Goal: Transaction & Acquisition: Purchase product/service

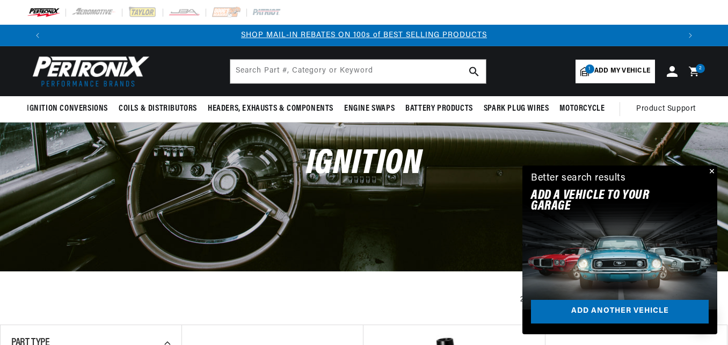
click at [712, 168] on button "Close" at bounding box center [711, 171] width 13 height 13
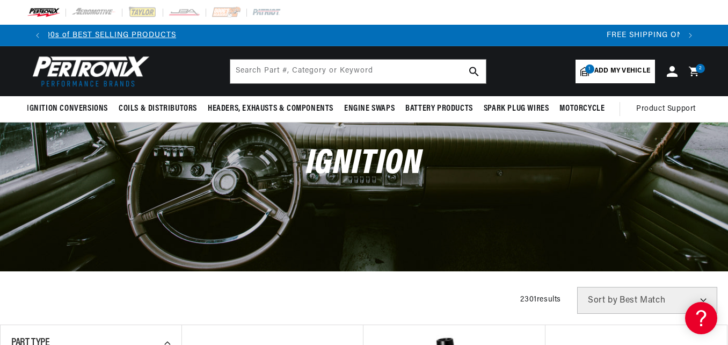
scroll to position [0, 1263]
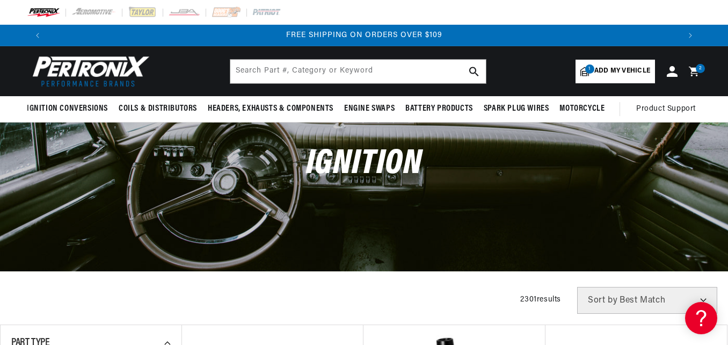
click at [629, 70] on span "Add my vehicle" at bounding box center [623, 71] width 56 height 10
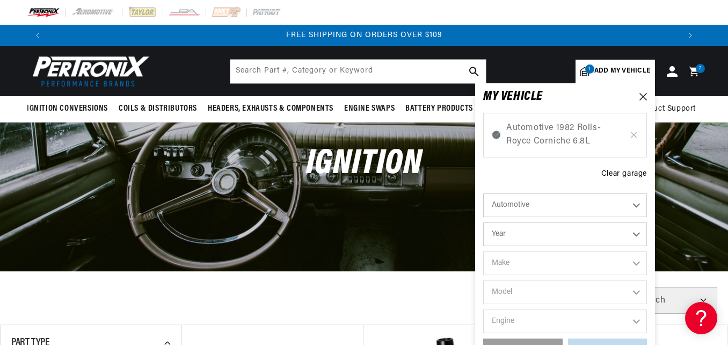
click at [530, 206] on select "Automotive Agricultural Industrial Marine Motorcycle" at bounding box center [565, 205] width 164 height 24
click at [532, 164] on div "Automotive 1982 Rolls-Royce Corniche 6.8L Clear garage Automotive Agricultural …" at bounding box center [565, 232] width 164 height 260
click at [528, 233] on select "Year 2022 2021 2020 2019 2018 2017 2016 2015 2014 2013 2012 2011 2010 2009 2008…" at bounding box center [565, 234] width 164 height 24
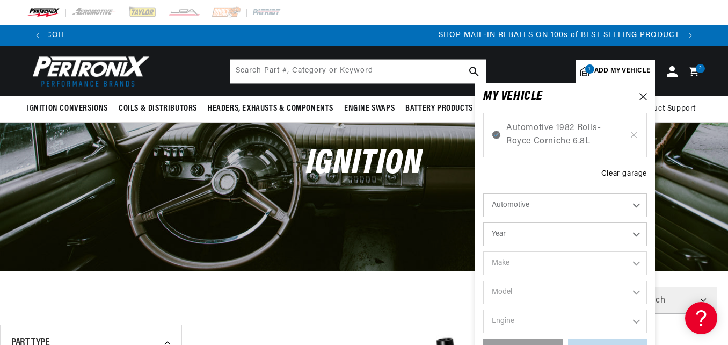
scroll to position [0, 632]
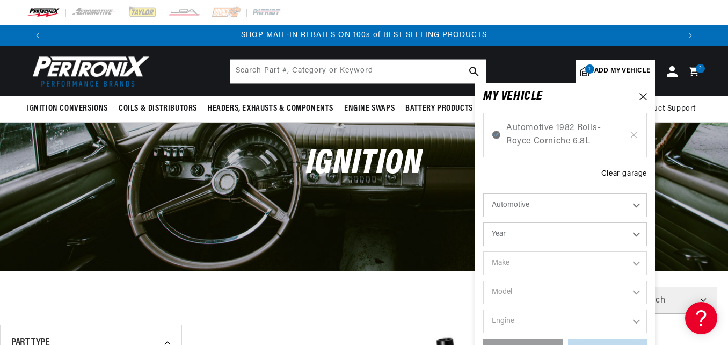
select select "1983"
click at [483, 222] on select "Year 2022 2021 2020 2019 2018 2017 2016 2015 2014 2013 2012 2011 2010 2009 2008…" at bounding box center [565, 234] width 164 height 24
select select "1983"
click at [510, 263] on select "Make American Motors Avanti Buick Cadillac Chevrolet Chrysler Dodge Excalibur F…" at bounding box center [565, 263] width 164 height 24
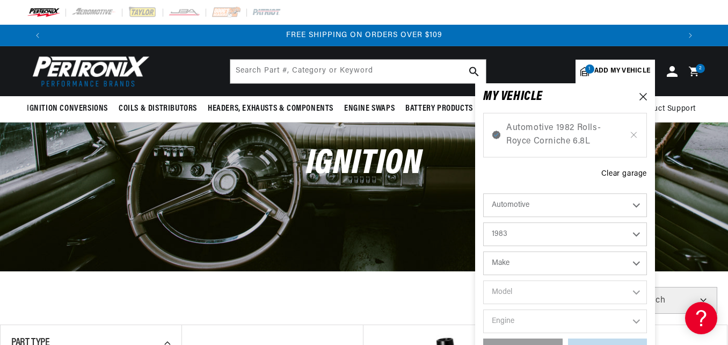
select select "Rolls-Royce"
click at [483, 251] on select "Make American Motors Avanti Buick Cadillac Chevrolet Chrysler Dodge Excalibur F…" at bounding box center [565, 263] width 164 height 24
select select "Rolls-Royce"
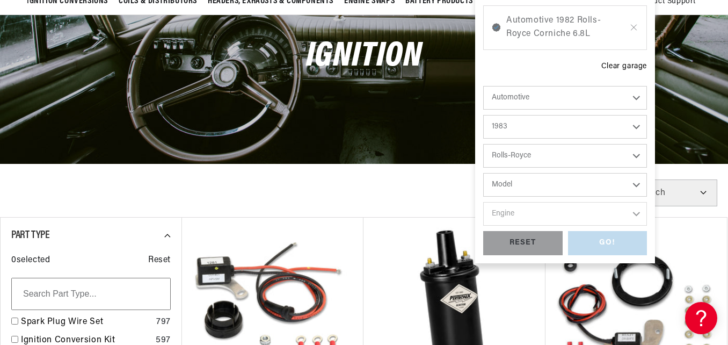
scroll to position [129, 0]
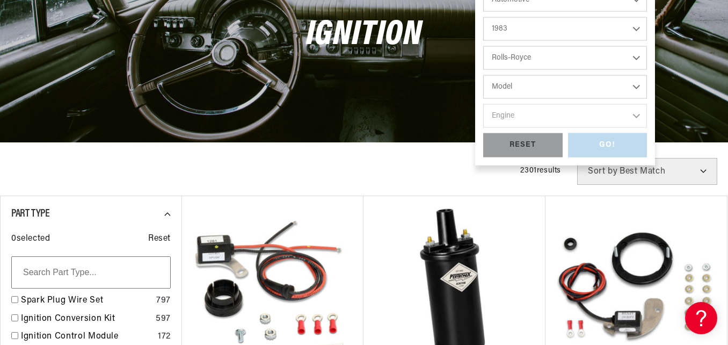
click at [636, 84] on select "Model Camargue Silver Spirit Silver Spur" at bounding box center [565, 87] width 164 height 24
select select "Camargue"
click at [483, 75] on select "Model Camargue Silver Spirit Silver Spur" at bounding box center [565, 87] width 164 height 24
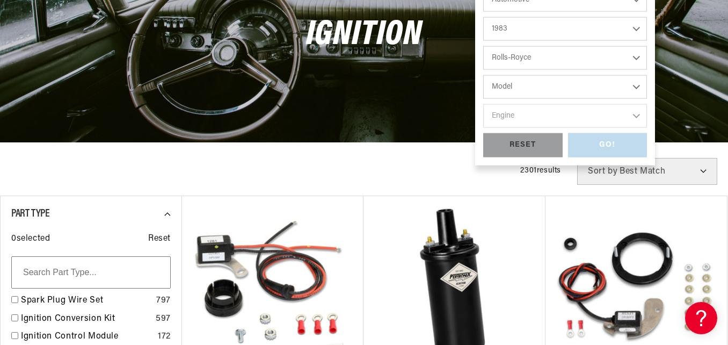
click at [636, 85] on select "Model Camargue Silver Spirit Silver Spur" at bounding box center [565, 87] width 164 height 24
select select "Camargue"
click at [483, 75] on select "Camargue Silver Spirit Silver Spur" at bounding box center [565, 87] width 164 height 24
click at [544, 113] on select "Engine 6.8L" at bounding box center [565, 116] width 164 height 24
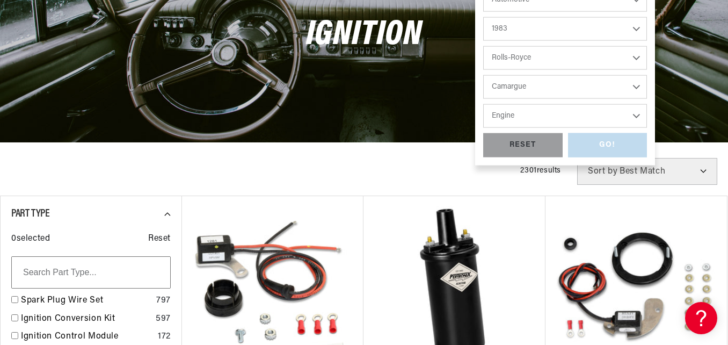
select select "6.8L"
click at [483, 104] on select "Engine 6.8L" at bounding box center [565, 116] width 164 height 24
select select "Engine"
click at [536, 141] on div "RESET" at bounding box center [522, 145] width 79 height 24
select select "Year"
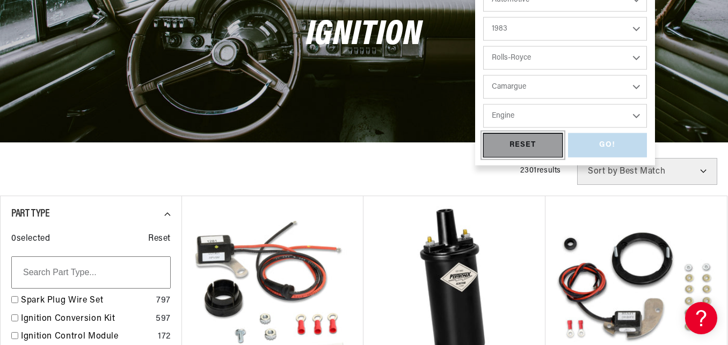
select select "Make"
select select "Model"
click at [582, 27] on select "Year 2022 2021 2020 2019 2018 2017 2016 2015 2014 2013 2012 2011 2010 2009 2008…" at bounding box center [565, 29] width 164 height 24
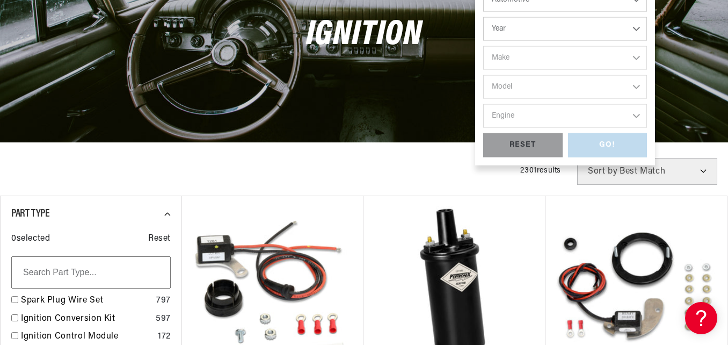
select select "1983"
click at [483, 17] on select "Year 2022 2021 2020 2019 2018 2017 2016 2015 2014 2013 2012 2011 2010 2009 2008…" at bounding box center [565, 29] width 164 height 24
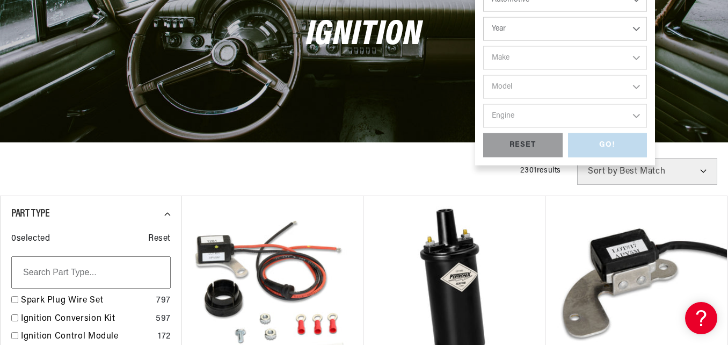
select select "1983"
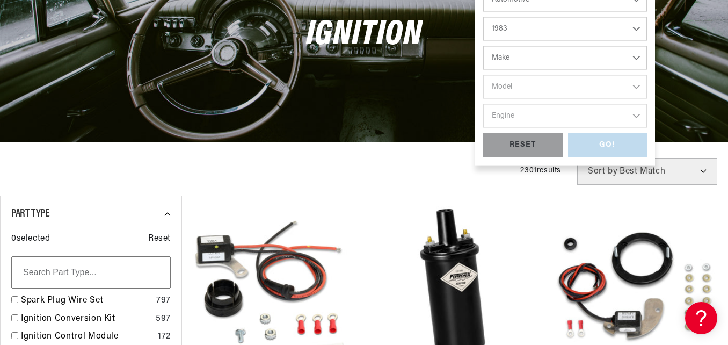
click at [569, 56] on select "Make American Motors Avanti Buick Cadillac Chevrolet Chrysler Dodge Excalibur F…" at bounding box center [565, 58] width 164 height 24
select select "GMC"
click at [483, 46] on select "Make American Motors Avanti Buick Cadillac Chevrolet Chrysler Dodge Excalibur F…" at bounding box center [565, 58] width 164 height 24
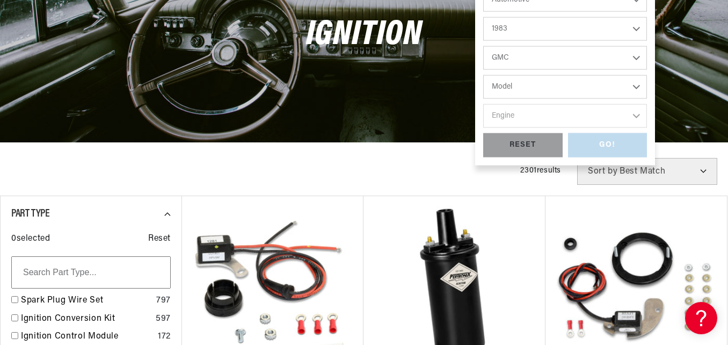
click at [636, 55] on select "American Motors Avanti Buick Cadillac Chevrolet Chrysler Dodge Excalibur Ford G…" at bounding box center [565, 58] width 164 height 24
click at [483, 46] on select "American Motors Avanti Buick Cadillac Chevrolet Chrysler Dodge Excalibur Ford G…" at bounding box center [565, 58] width 164 height 24
click at [568, 57] on select "American Motors Avanti Buick Cadillac Chevrolet Chrysler Dodge Excalibur Ford G…" at bounding box center [565, 58] width 164 height 24
click at [483, 46] on select "American Motors Avanti Buick Cadillac Chevrolet Chrysler Dodge Excalibur Ford G…" at bounding box center [565, 58] width 164 height 24
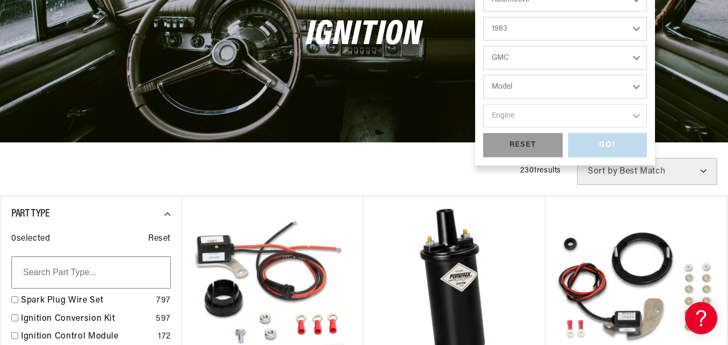
click at [596, 88] on select "Model B6000 C1500 C1500 Suburban C2500 C2500 Suburban C3500 C6000 C7000 Caballe…" at bounding box center [565, 87] width 164 height 24
select select "Rolls-Royce"
select select "Camargue"
click at [483, 75] on select "Model Camargue Silver Spirit Silver Spur" at bounding box center [565, 87] width 164 height 24
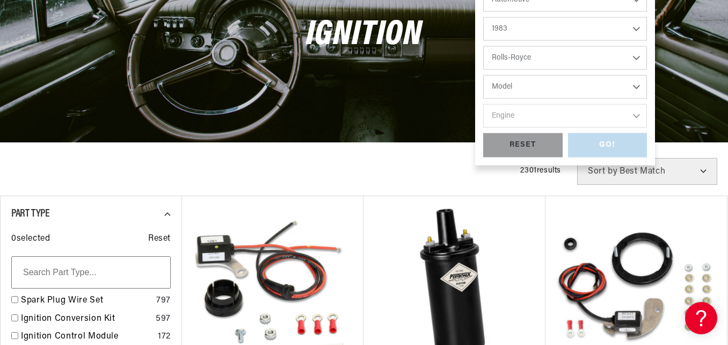
select select "Camargue"
click at [636, 115] on select "Engine 6.8L" at bounding box center [565, 116] width 164 height 24
select select "6.8L"
click at [483, 104] on select "Engine 6.8L" at bounding box center [565, 116] width 164 height 24
select select "6.8L"
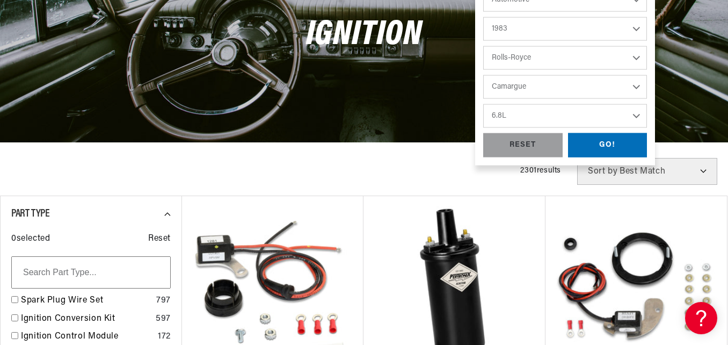
scroll to position [0, 0]
click at [609, 146] on div "GO!" at bounding box center [607, 145] width 79 height 24
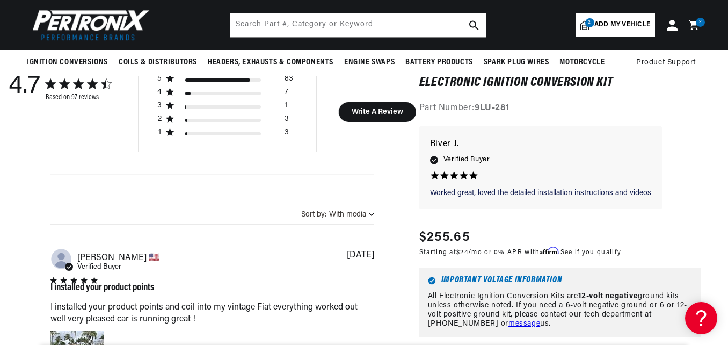
scroll to position [439, 0]
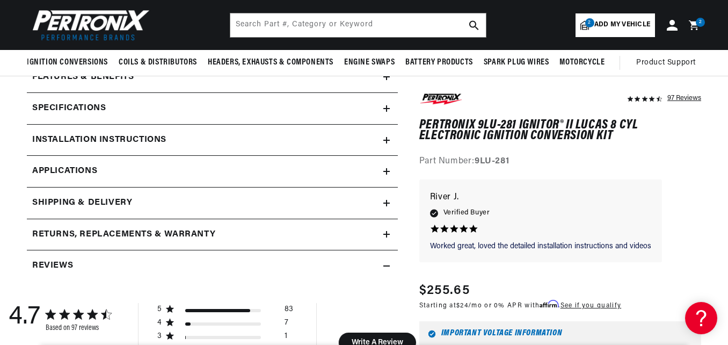
click at [88, 166] on span "Applications" at bounding box center [64, 171] width 65 height 14
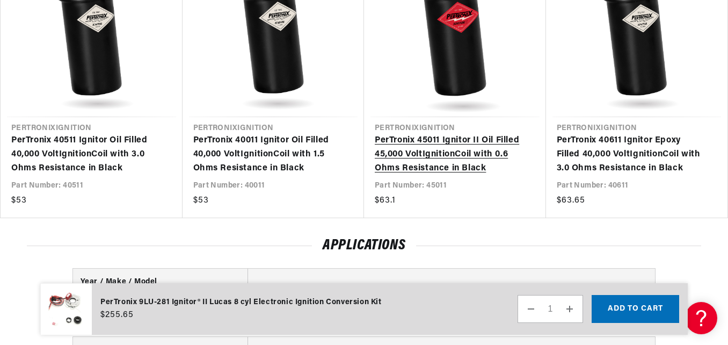
scroll to position [0, 632]
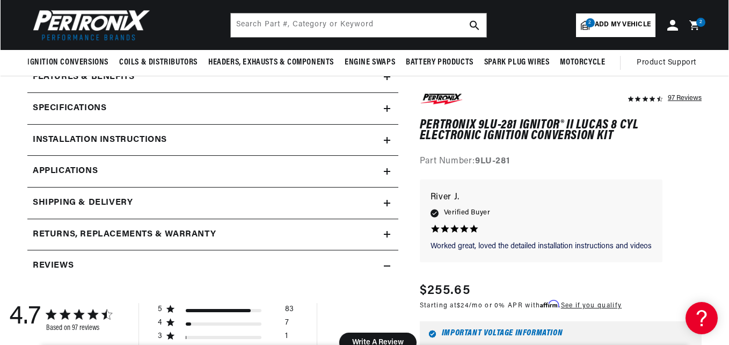
scroll to position [0, 632]
click at [693, 21] on icon at bounding box center [694, 25] width 10 height 10
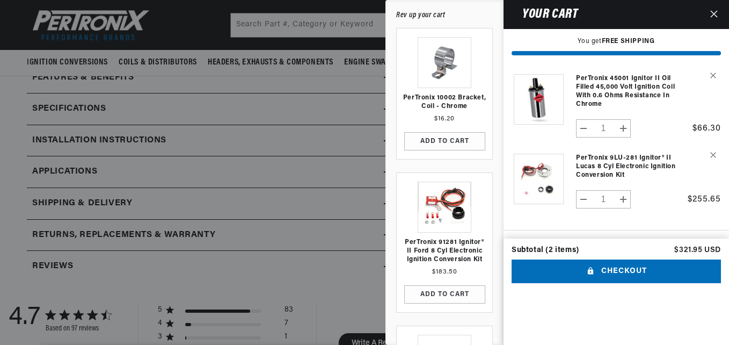
scroll to position [0, 1265]
click at [610, 284] on button "Checkout" at bounding box center [616, 271] width 209 height 24
